Goal: Task Accomplishment & Management: Manage account settings

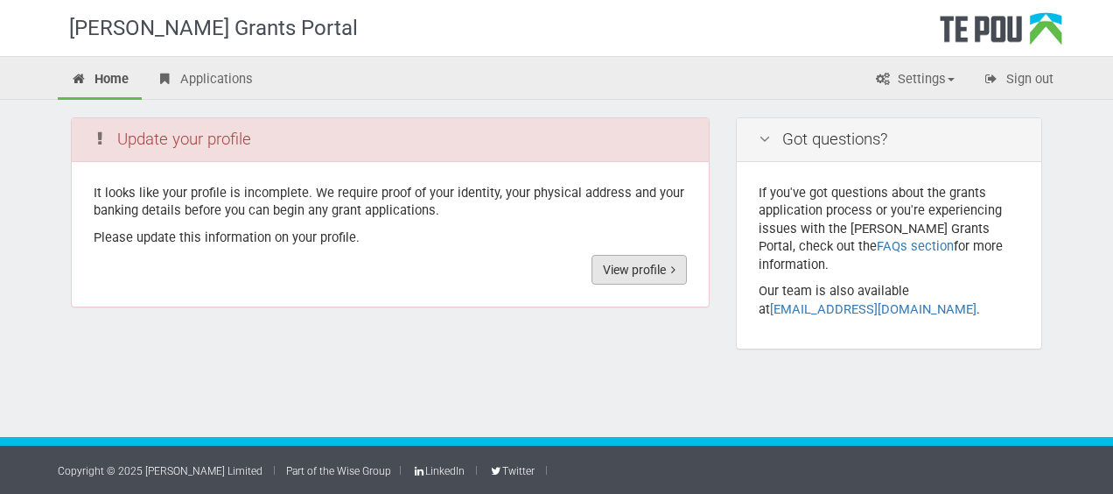
click at [628, 273] on link "View profile" at bounding box center [639, 270] width 95 height 30
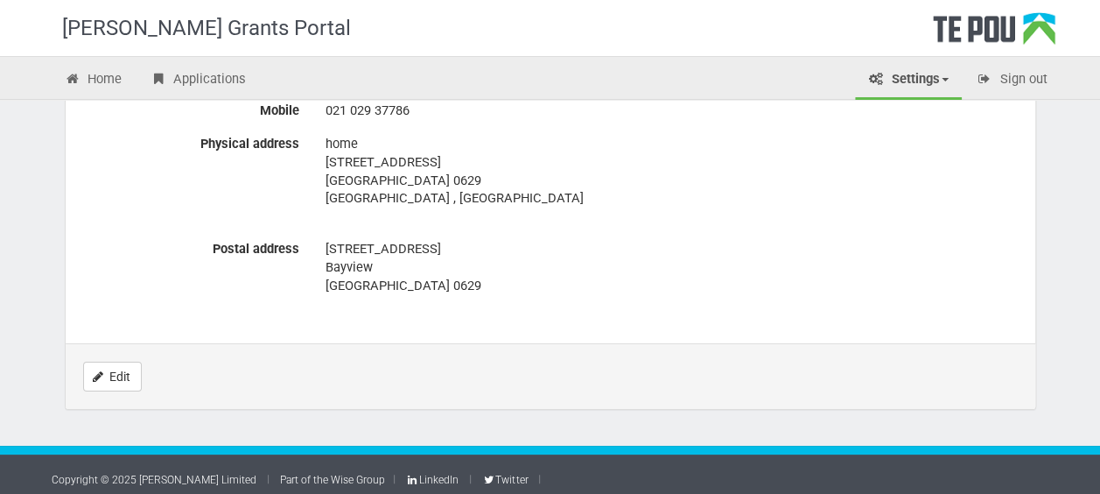
scroll to position [967, 0]
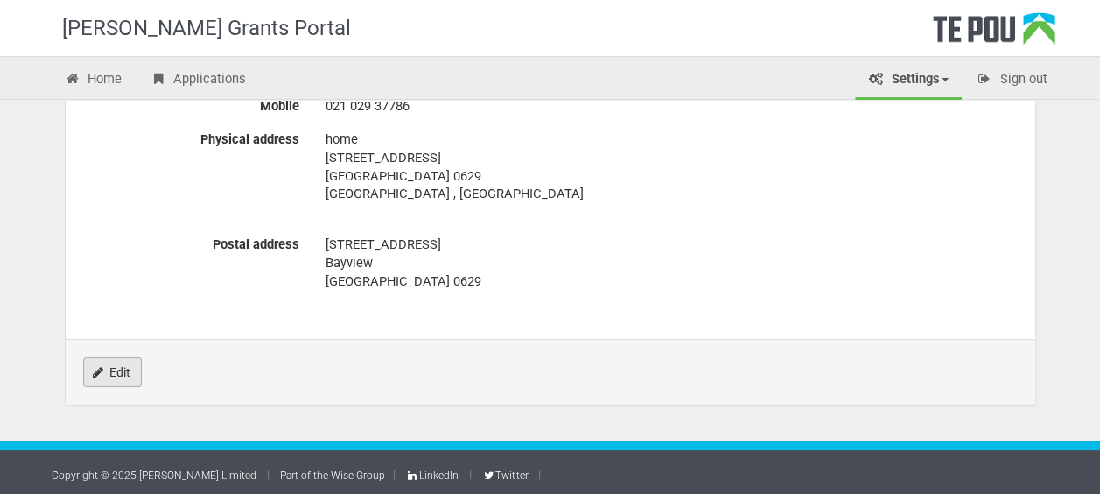
click at [115, 368] on link "Edit" at bounding box center [112, 372] width 59 height 30
